Goal: Transaction & Acquisition: Obtain resource

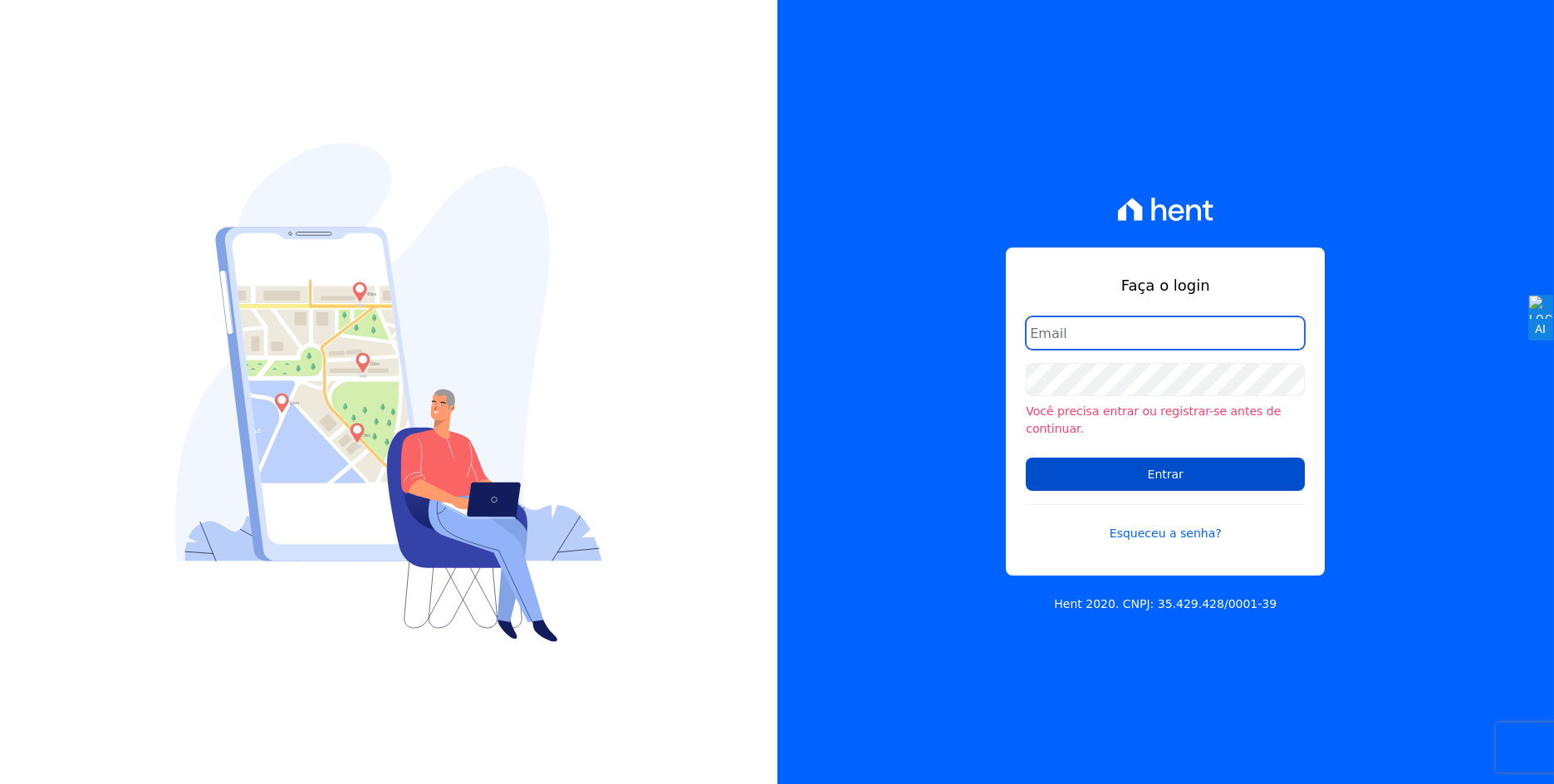
type input "[EMAIL_ADDRESS][DOMAIN_NAME]"
click at [1127, 472] on input "Entrar" at bounding box center [1165, 474] width 279 height 33
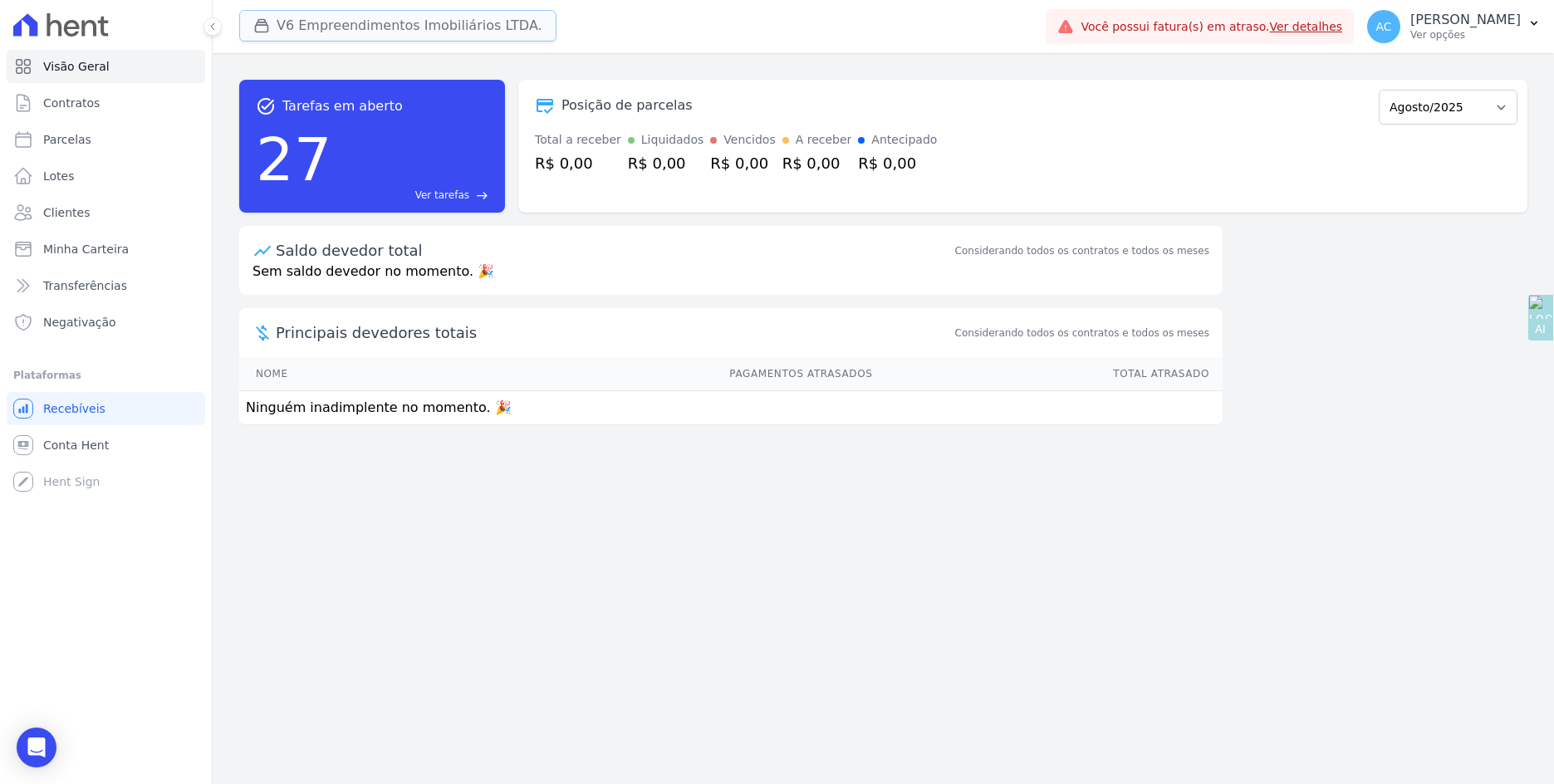
click at [281, 29] on button "V6 Empreendimentos Imobiliários LTDA." at bounding box center [398, 26] width 317 height 32
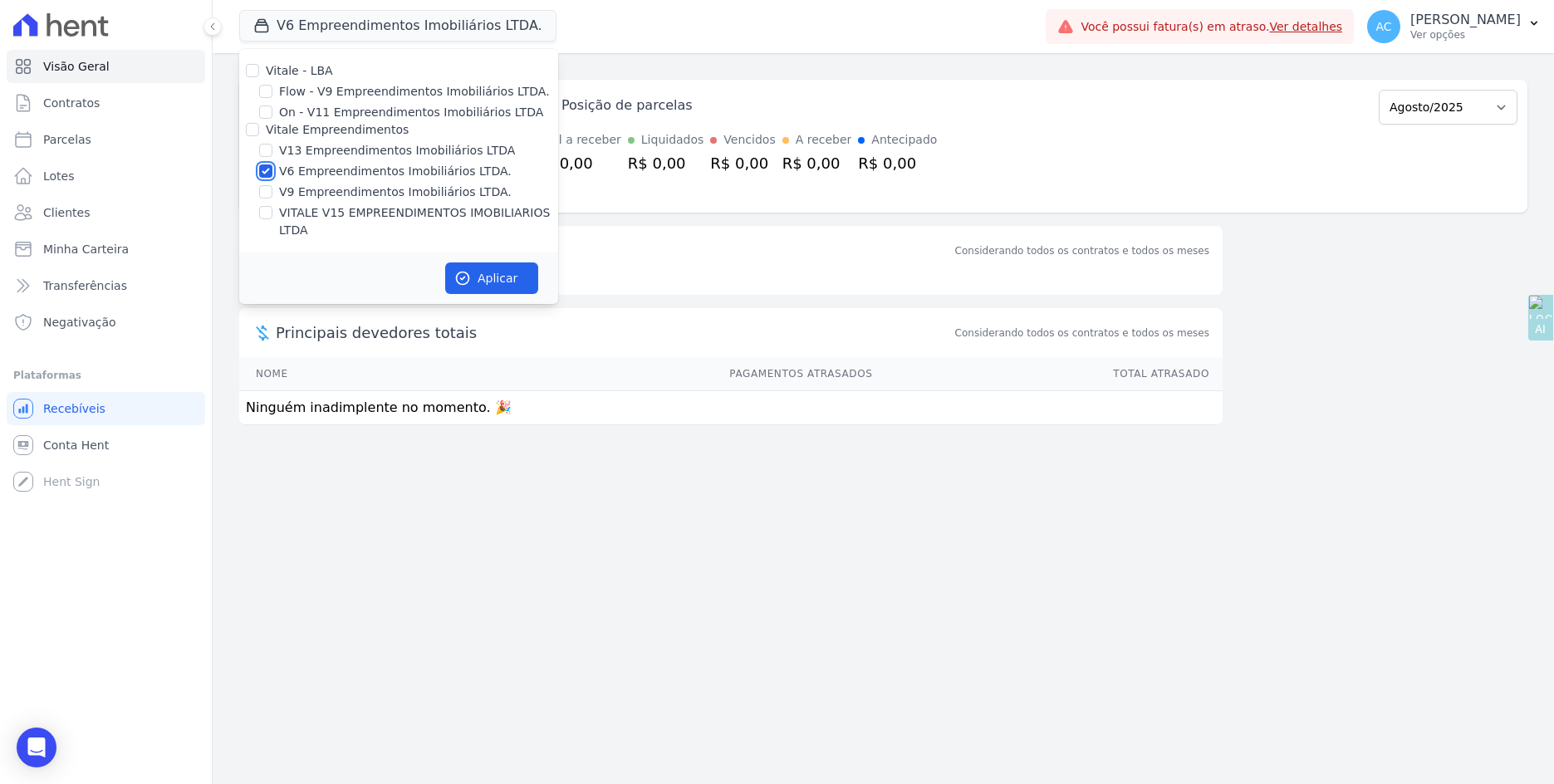
click at [272, 171] on input "V6 Empreendimentos Imobiliários LTDA." at bounding box center [265, 171] width 13 height 13
checkbox input "false"
click at [267, 154] on input "V13 Empreendimentos Imobiliários LTDA" at bounding box center [265, 150] width 13 height 13
checkbox input "true"
drag, startPoint x: 268, startPoint y: 211, endPoint x: 378, endPoint y: 241, distance: 114.0
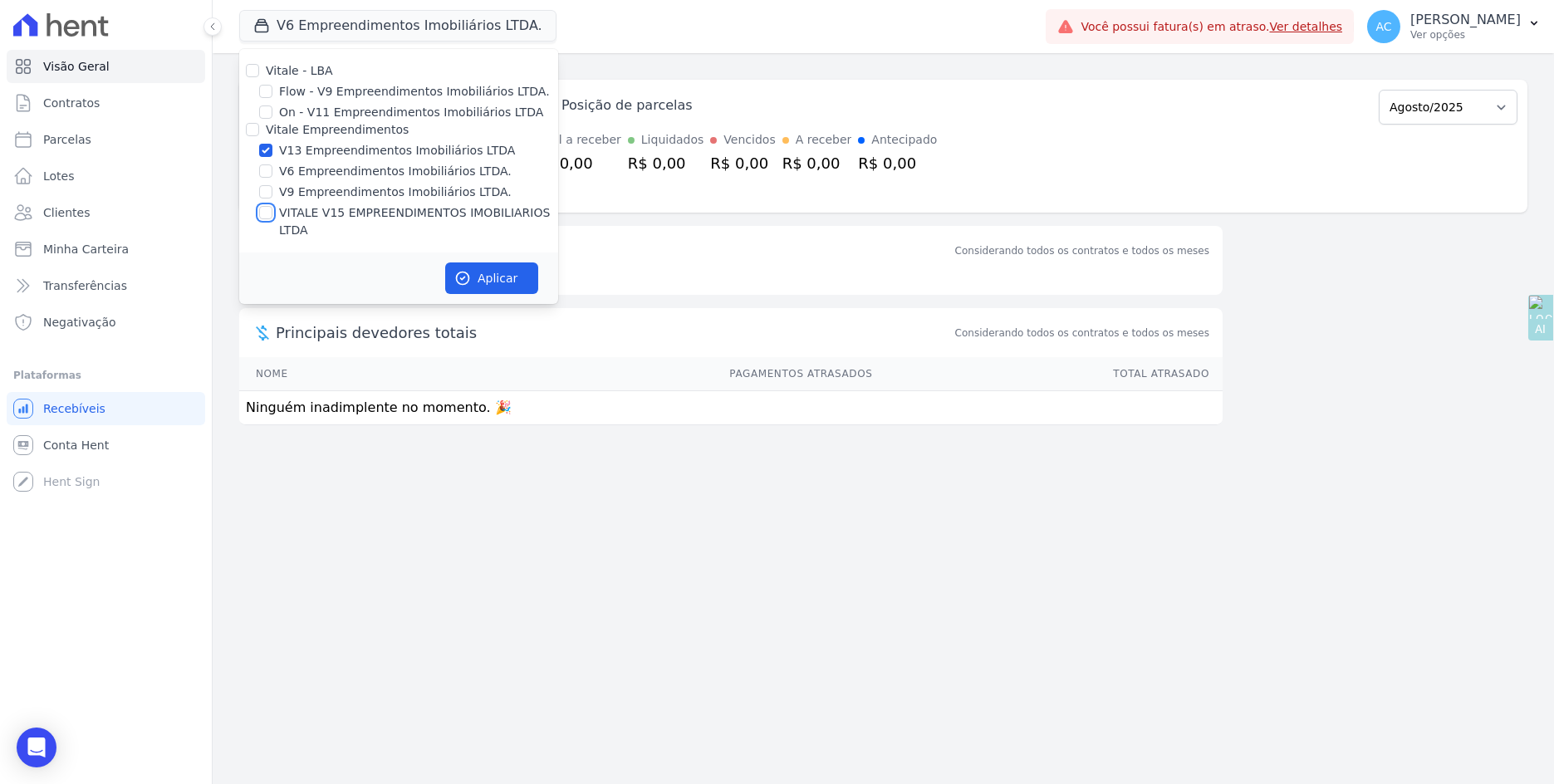
click at [267, 211] on input "VITALE V15 EMPREENDIMENTOS IMOBILIARIOS LTDA" at bounding box center [265, 212] width 13 height 13
checkbox input "true"
click at [472, 267] on button "Aplicar" at bounding box center [491, 278] width 93 height 32
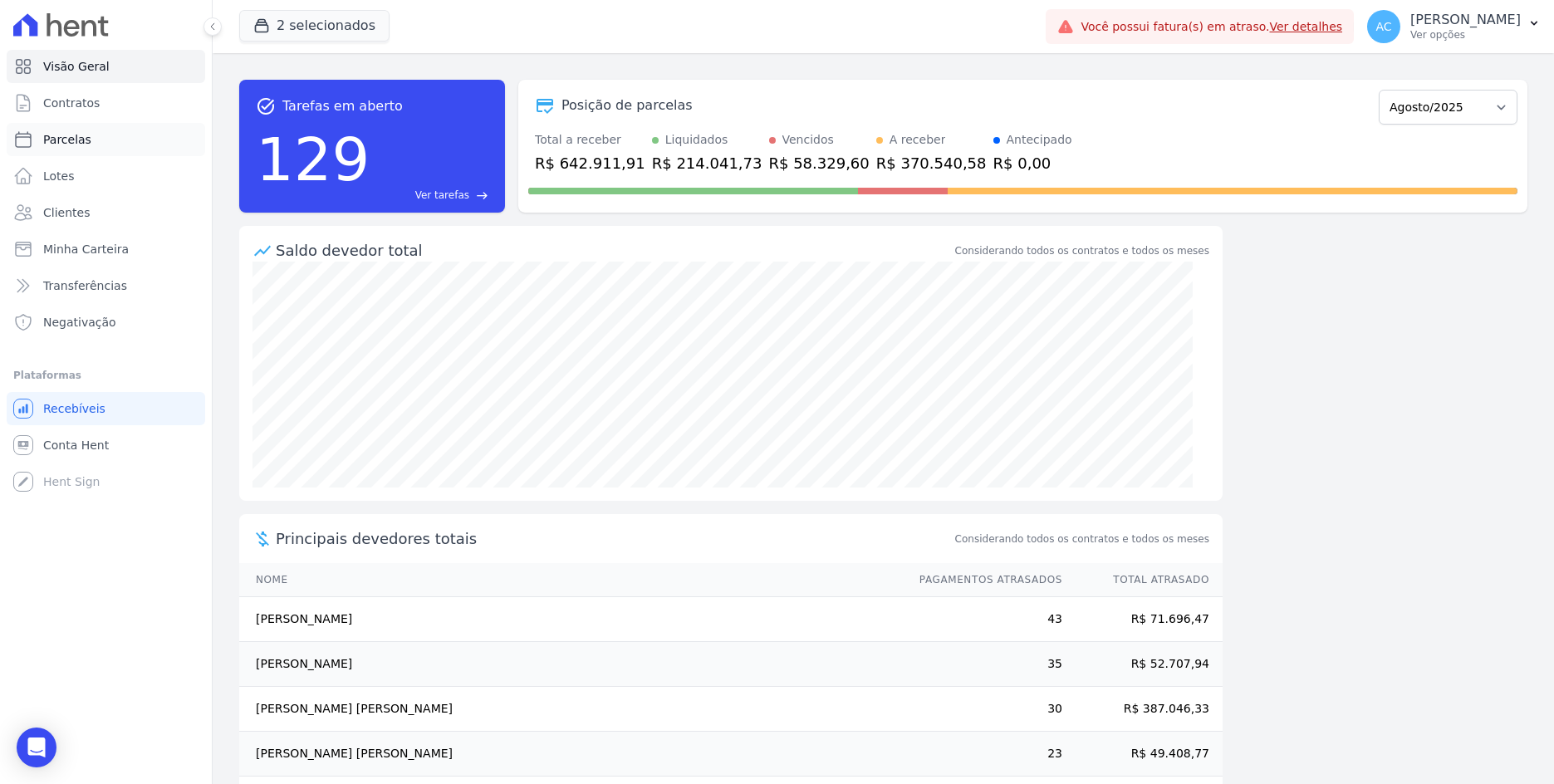
click at [74, 140] on span "Parcelas" at bounding box center [68, 140] width 48 height 17
select select
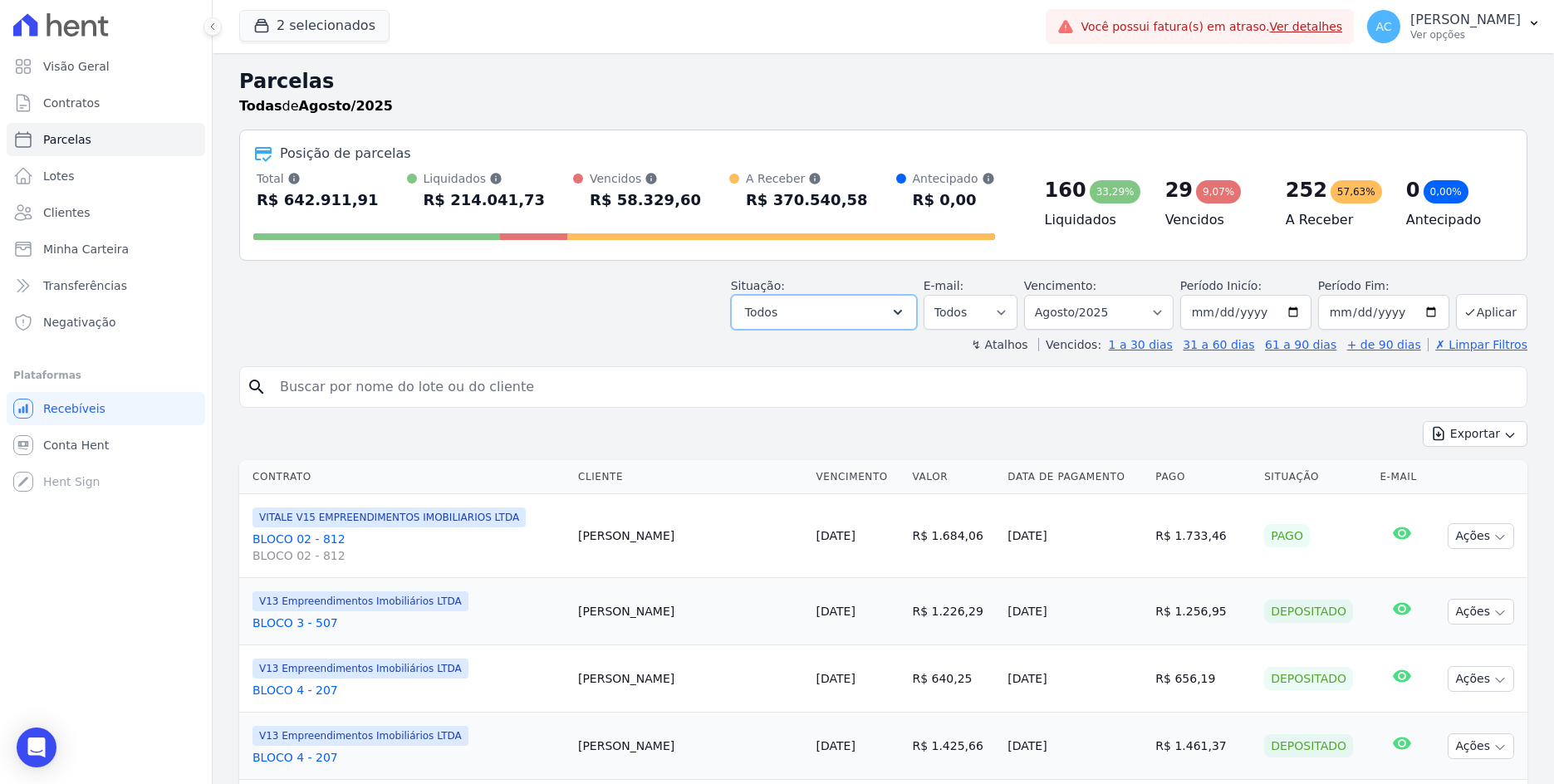
drag, startPoint x: 870, startPoint y: 320, endPoint x: 873, endPoint y: 339, distance: 19.2
click at [867, 320] on button "Todos" at bounding box center [823, 312] width 186 height 35
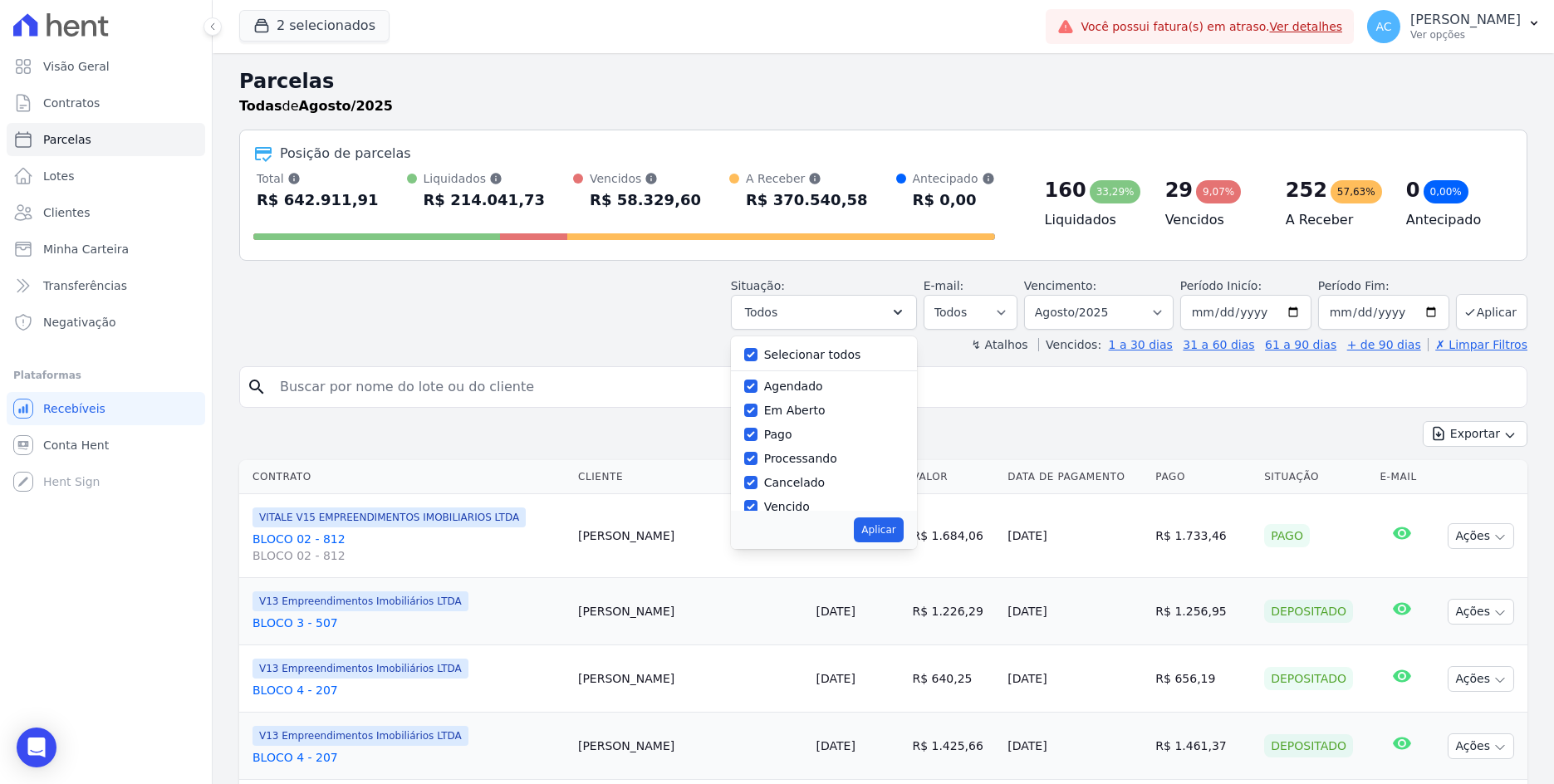
click at [769, 357] on div "Selecionar todos" at bounding box center [824, 355] width 159 height 24
click at [758, 357] on input "Selecionar todos" at bounding box center [751, 354] width 13 height 13
checkbox input "false"
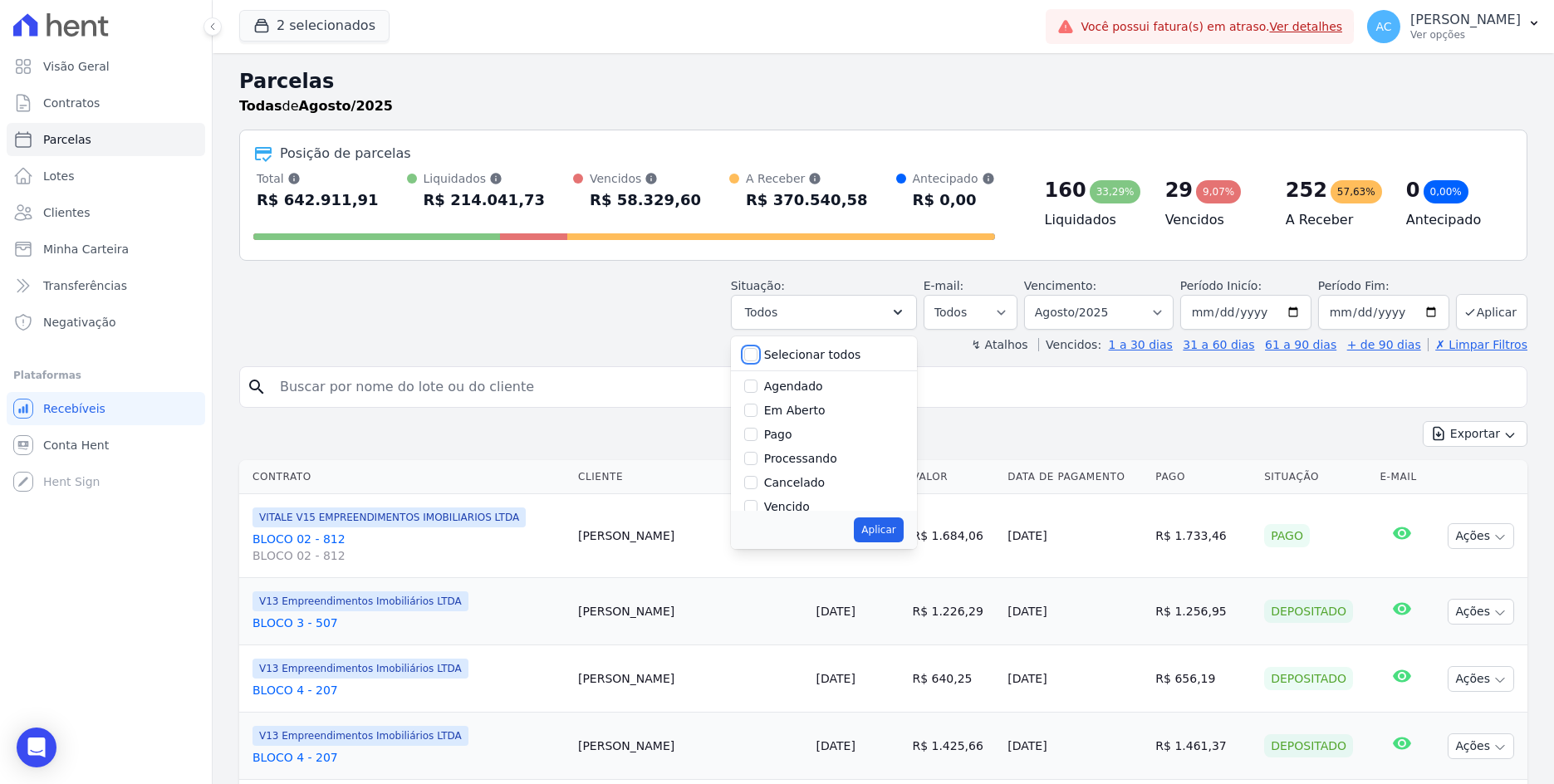
checkbox input "false"
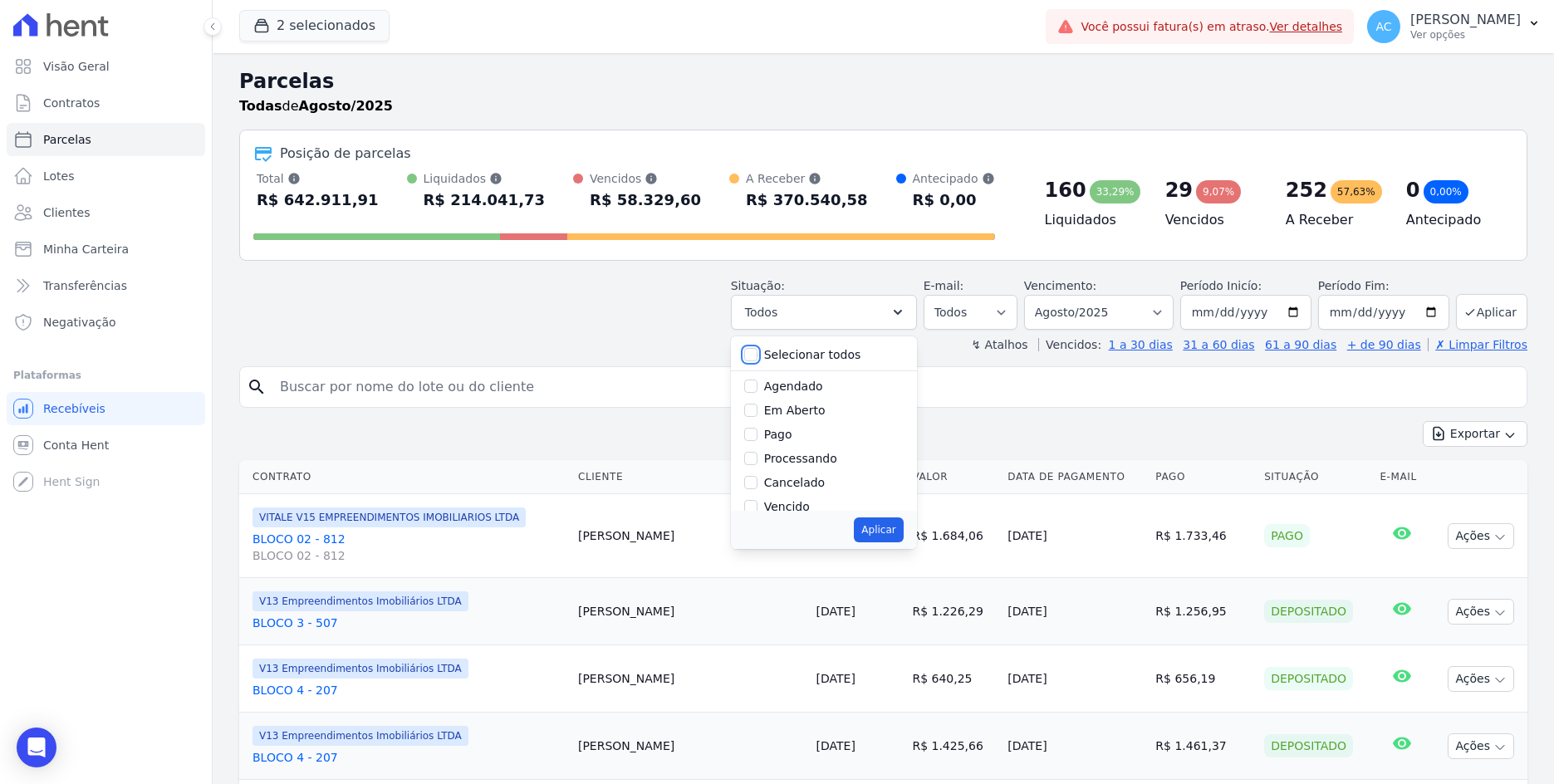
checkbox input "false"
click at [758, 442] on div at bounding box center [751, 435] width 13 height 17
click at [758, 436] on input "Pago" at bounding box center [751, 434] width 13 height 13
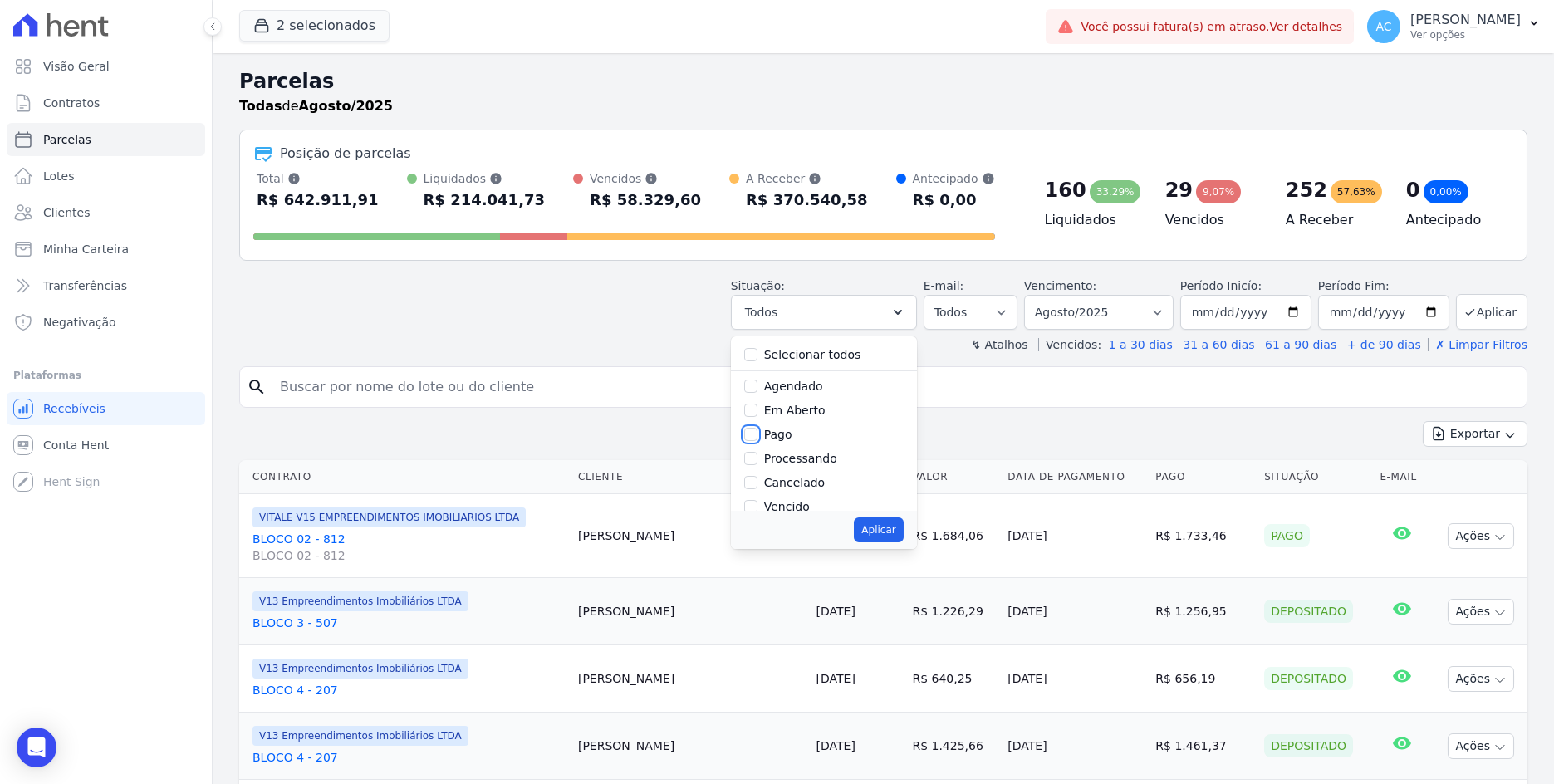
checkbox input "true"
click at [754, 445] on input "Depositado" at bounding box center [751, 444] width 13 height 13
checkbox input "true"
click at [758, 423] on input "Transferindo" at bounding box center [751, 420] width 13 height 13
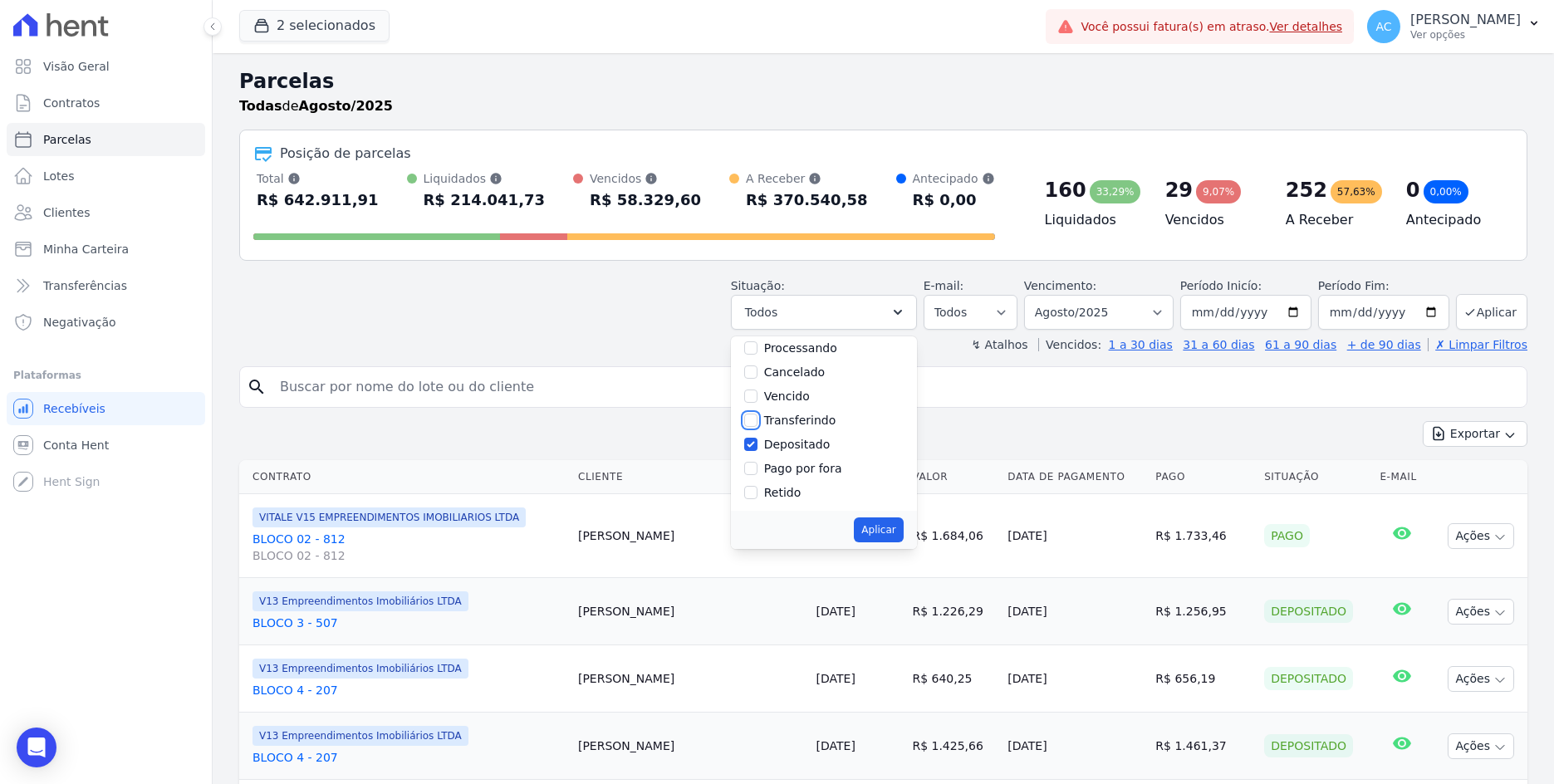
checkbox input "true"
click at [881, 533] on button "Aplicar" at bounding box center [878, 529] width 49 height 25
select select "paid"
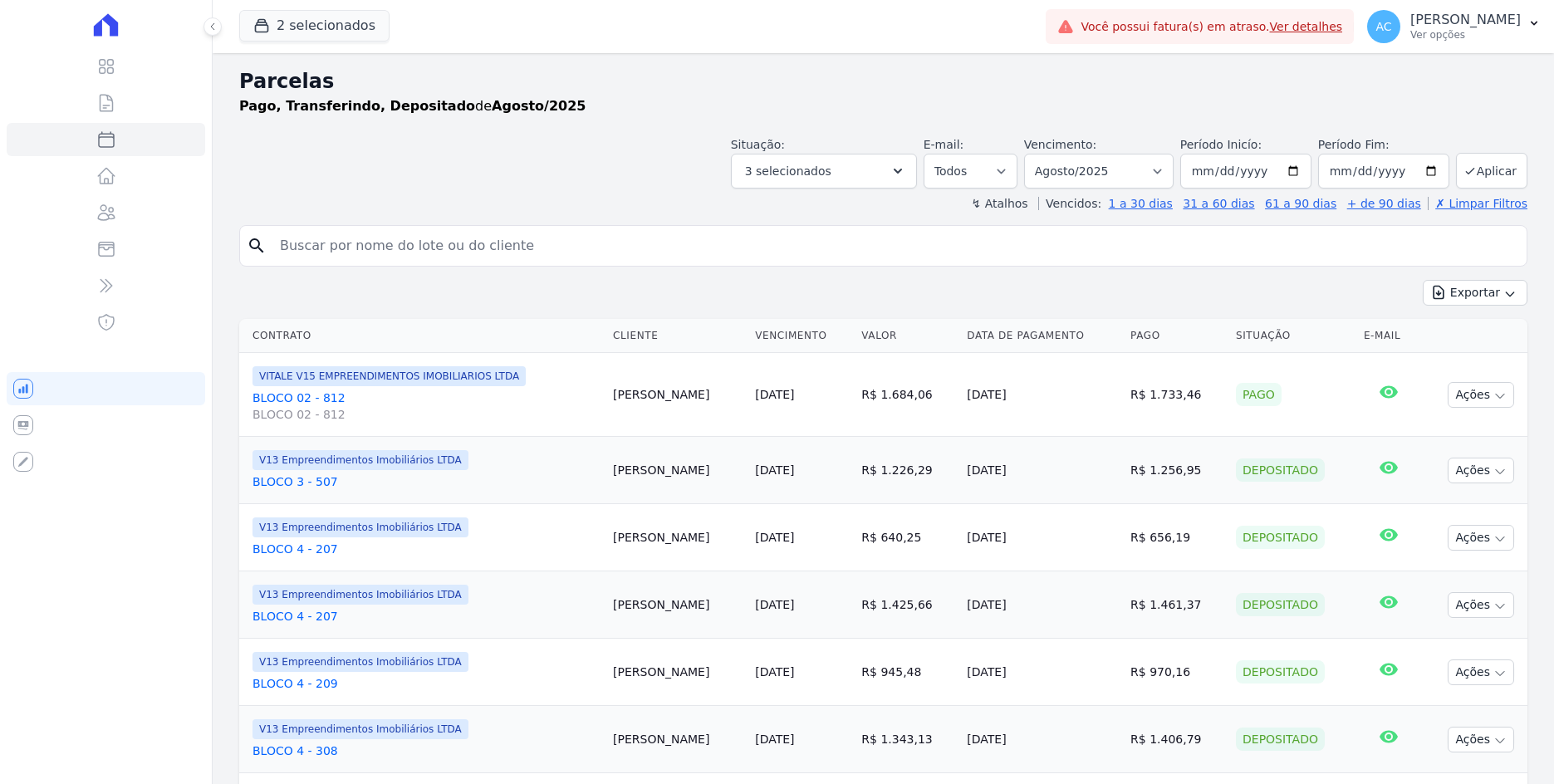
select select
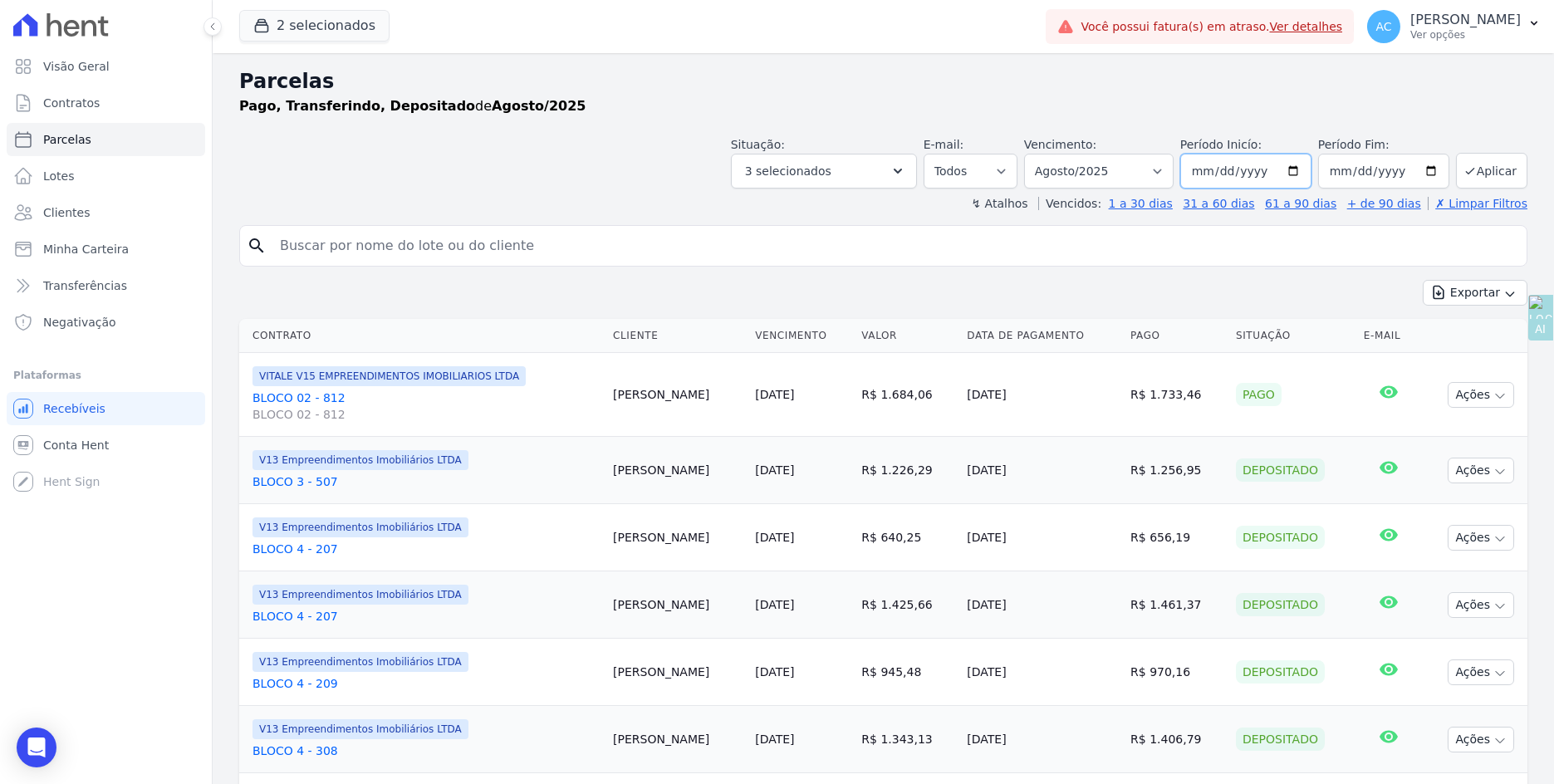
click at [1198, 171] on input "2025-08-01" at bounding box center [1246, 171] width 132 height 35
type input "2024-10-01"
click at [1475, 171] on button "Aplicar" at bounding box center [1491, 171] width 71 height 36
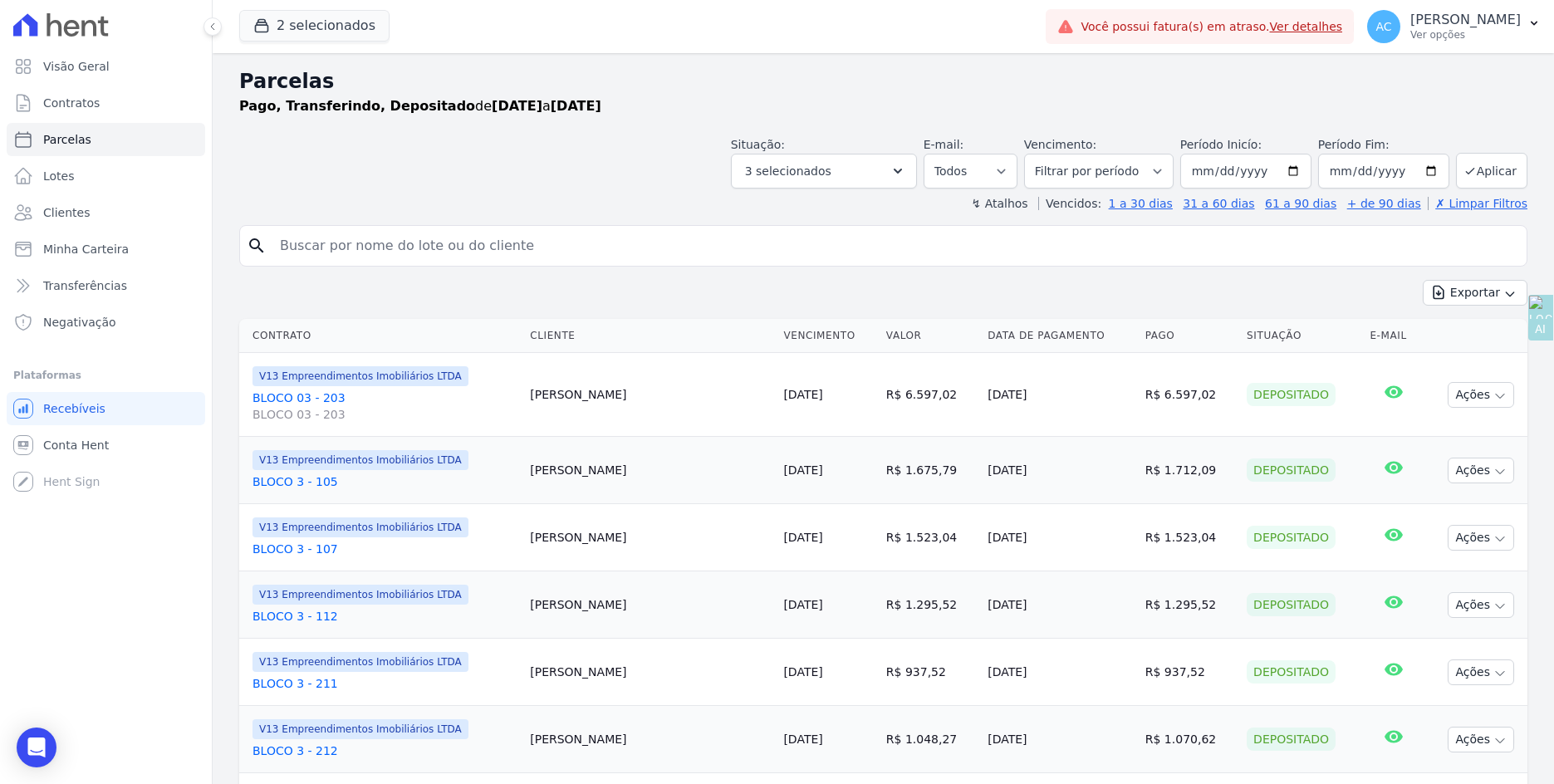
select select
click at [1474, 287] on button "Exportar" at bounding box center [1474, 293] width 105 height 26
click at [1435, 366] on span "Exportar CSV" at bounding box center [1473, 360] width 88 height 17
